Goal: Task Accomplishment & Management: Use online tool/utility

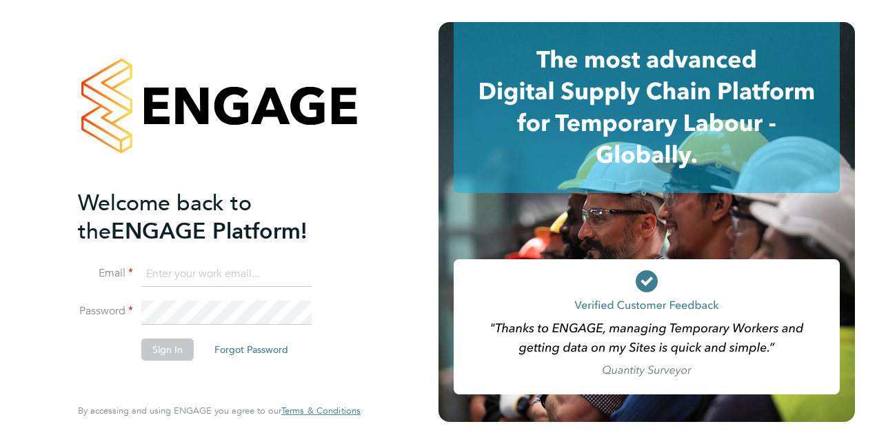
type input "[PERSON_NAME][EMAIL_ADDRESS][PERSON_NAME][DOMAIN_NAME]"
click at [169, 335] on li "Password" at bounding box center [212, 320] width 269 height 38
click at [170, 343] on button "Sign In" at bounding box center [167, 349] width 52 height 22
